Goal: Task Accomplishment & Management: Manage account settings

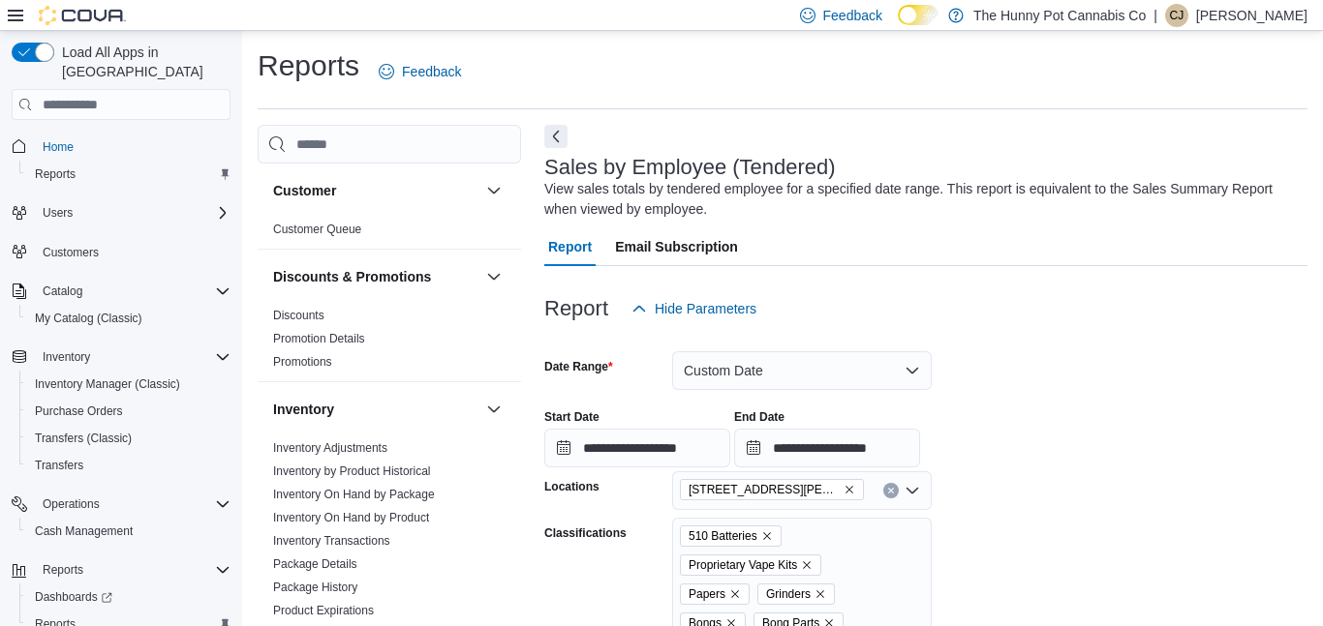
click at [1233, 20] on p "Christina Jarvis" at bounding box center [1251, 15] width 111 height 23
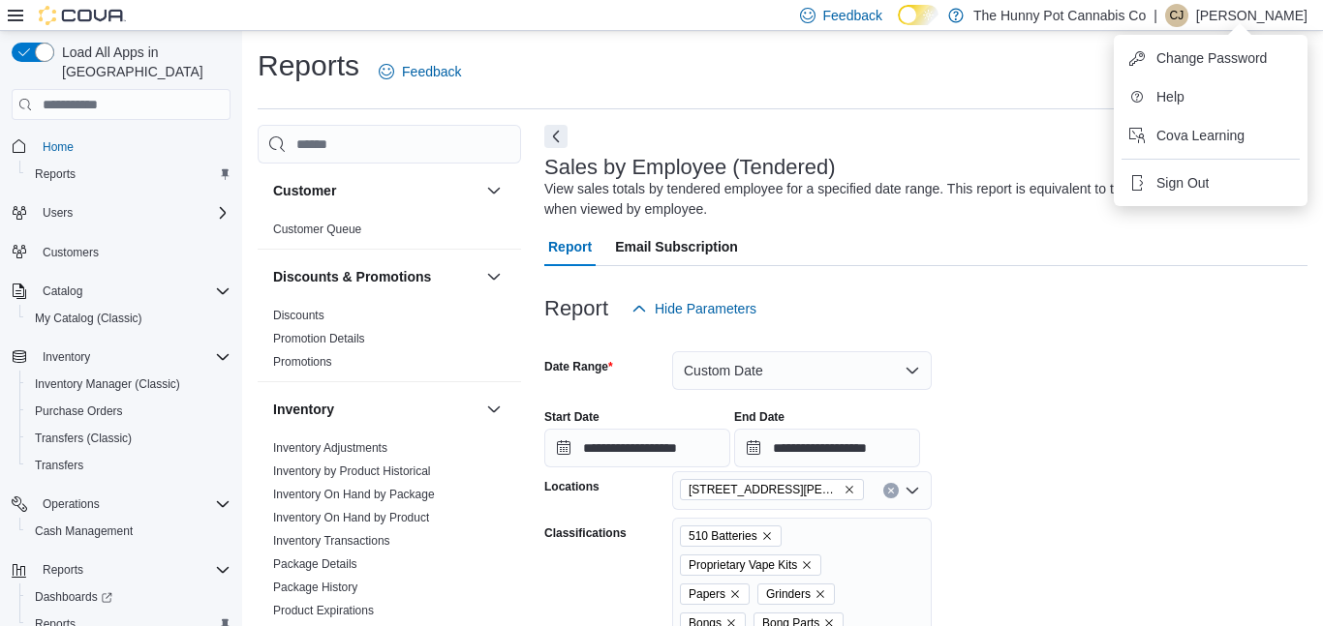
scroll to position [673, 0]
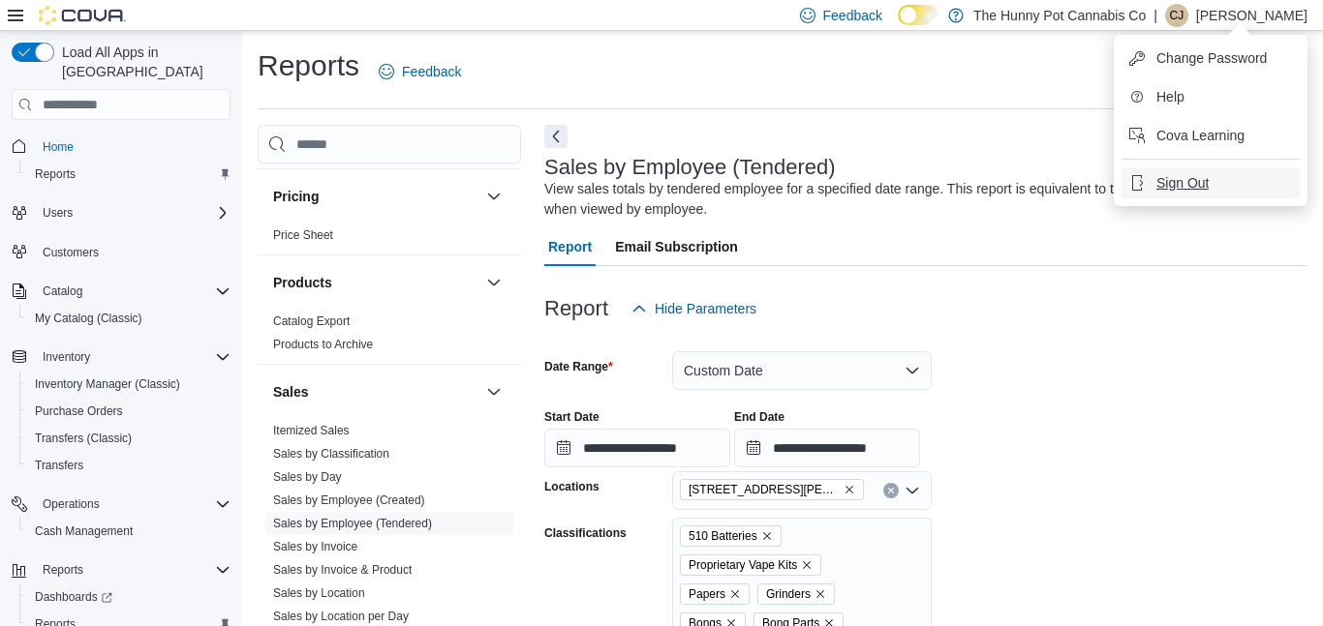
click at [1180, 184] on span "Sign Out" at bounding box center [1182, 182] width 52 height 19
type input "**********"
